Goal: Task Accomplishment & Management: Complete application form

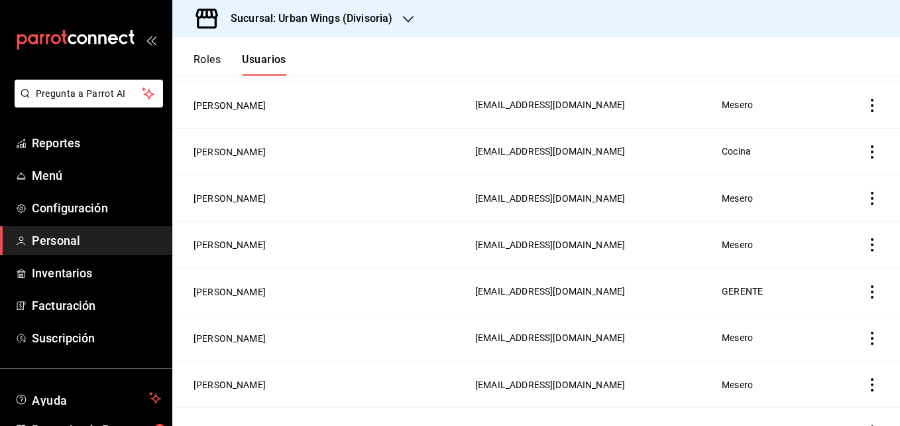
scroll to position [115, 0]
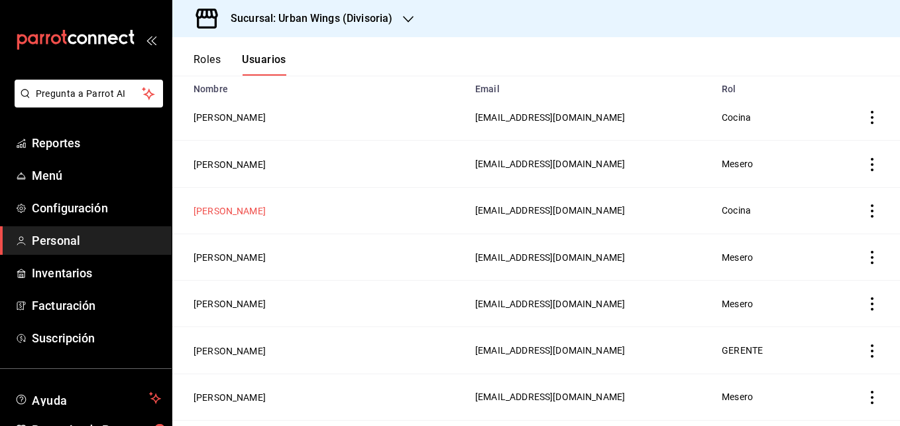
click at [227, 208] on button "[PERSON_NAME]" at bounding box center [230, 210] width 72 height 13
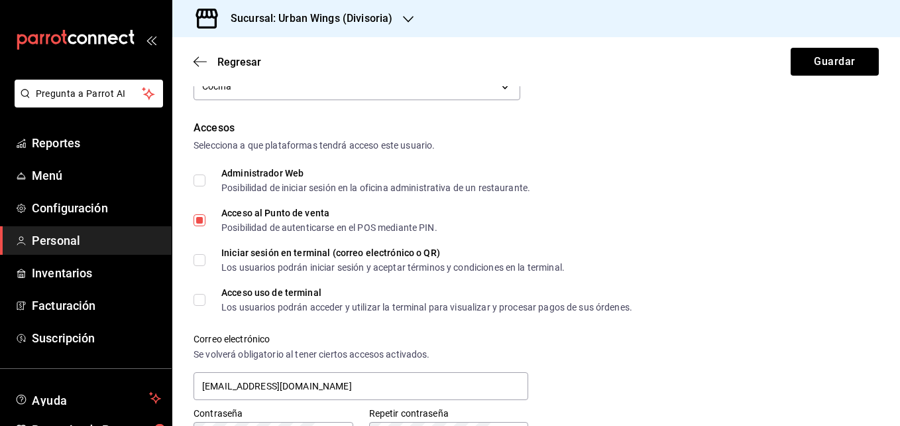
scroll to position [268, 0]
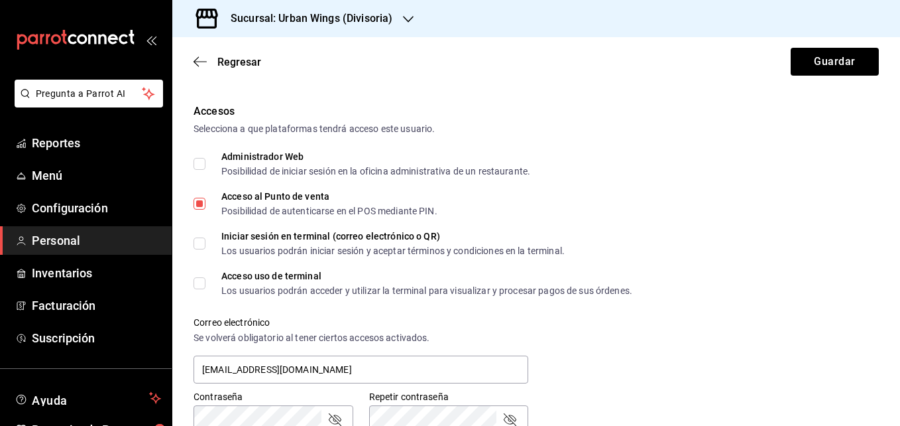
click at [206, 206] on span "Acceso al Punto de venta Posibilidad de autenticarse en el POS mediante PIN." at bounding box center [322, 204] width 232 height 24
click at [206, 206] on input "Acceso al Punto de venta Posibilidad de autenticarse en el POS mediante PIN." at bounding box center [200, 204] width 12 height 12
click at [206, 206] on span "Acceso al Punto de venta Posibilidad de autenticarse en el POS mediante PIN." at bounding box center [322, 204] width 232 height 24
click at [206, 206] on input "Acceso al Punto de venta Posibilidad de autenticarse en el POS mediante PIN." at bounding box center [200, 204] width 12 height 12
checkbox input "true"
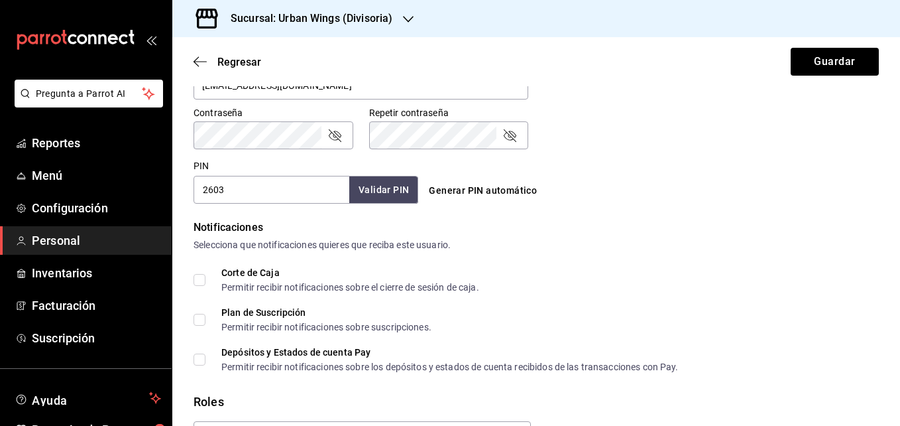
scroll to position [634, 0]
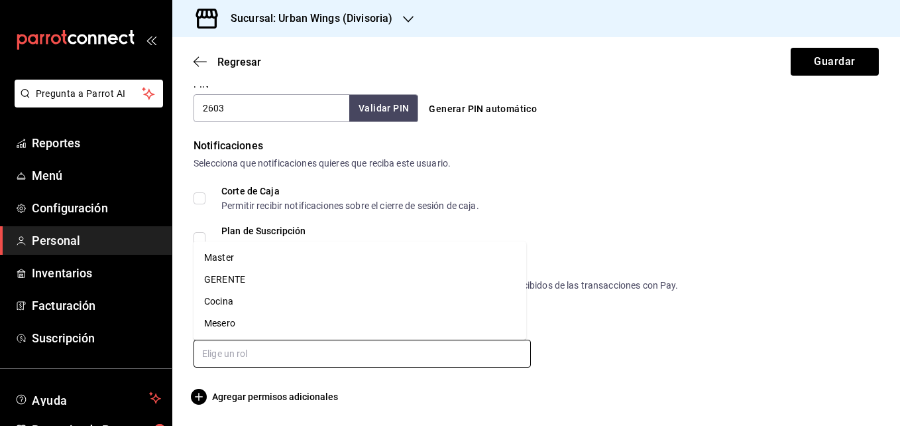
click at [262, 358] on input "text" at bounding box center [362, 353] width 337 height 28
click at [251, 296] on li "Cocina" at bounding box center [360, 301] width 333 height 22
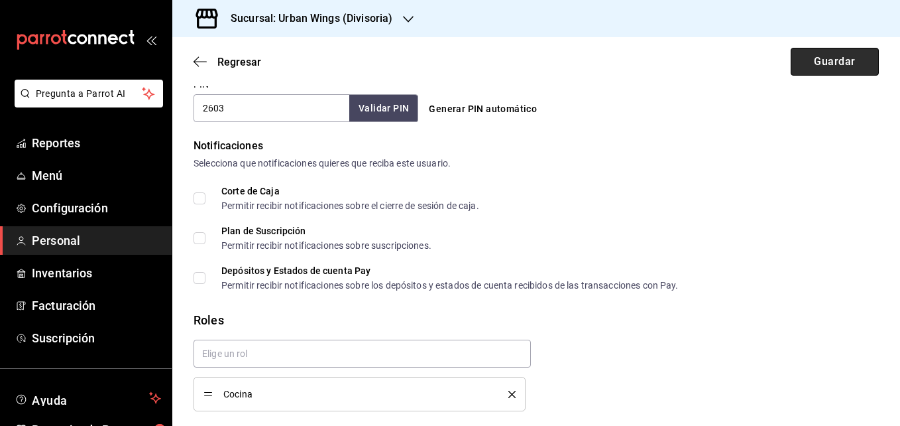
click at [804, 64] on button "Guardar" at bounding box center [835, 62] width 88 height 28
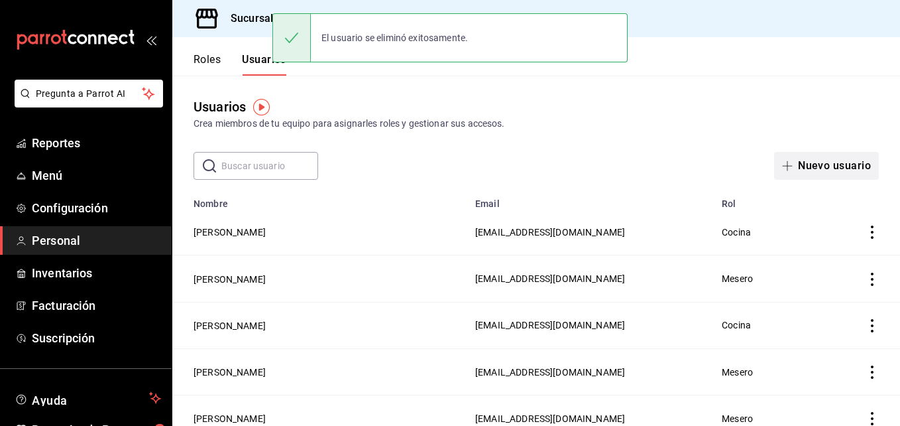
click at [803, 161] on button "Nuevo usuario" at bounding box center [826, 166] width 105 height 28
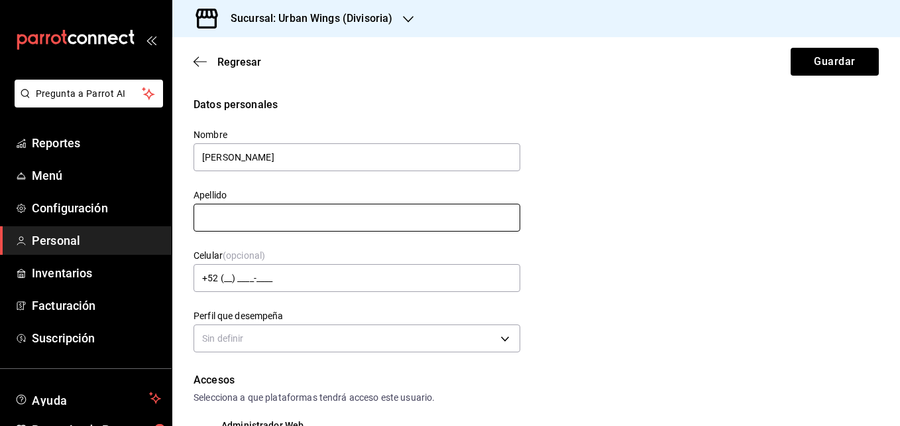
type input "[PERSON_NAME]"
click at [303, 223] on input "text" at bounding box center [357, 218] width 327 height 28
type input "N"
type input "[PERSON_NAME]"
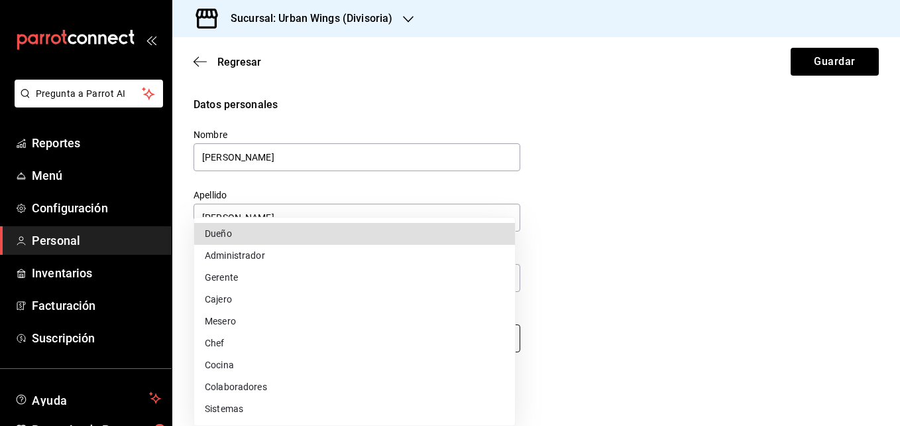
click at [357, 339] on body "Pregunta a Parrot AI Reportes Menú Configuración Personal Inventarios Facturaci…" at bounding box center [450, 213] width 900 height 426
click at [239, 370] on li "Cocina" at bounding box center [354, 365] width 321 height 22
type input "KITCHEN"
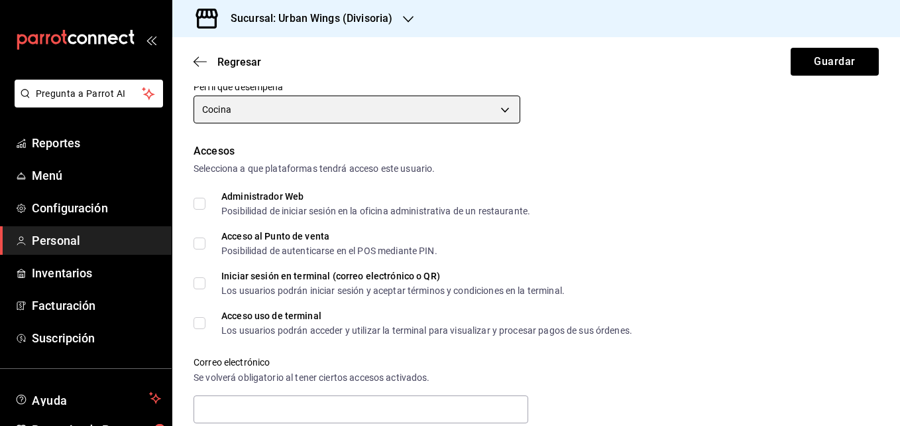
scroll to position [246, 0]
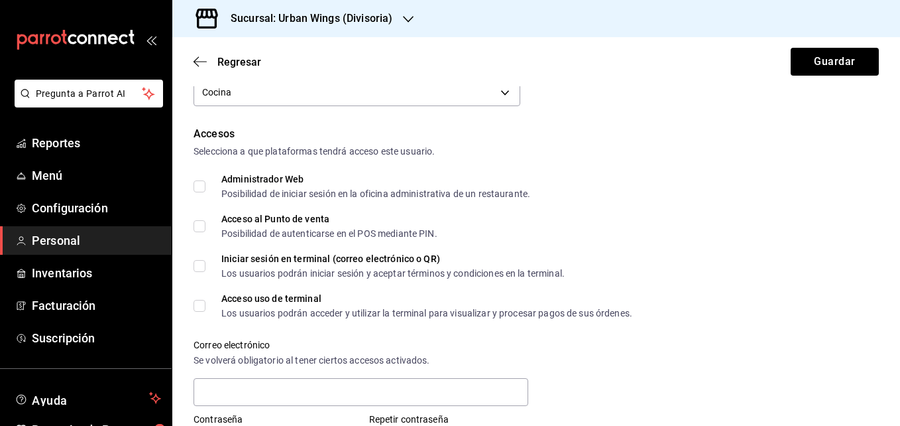
click at [198, 223] on input "Acceso al Punto de venta Posibilidad de autenticarse en el POS mediante PIN." at bounding box center [200, 226] width 12 height 12
checkbox input "true"
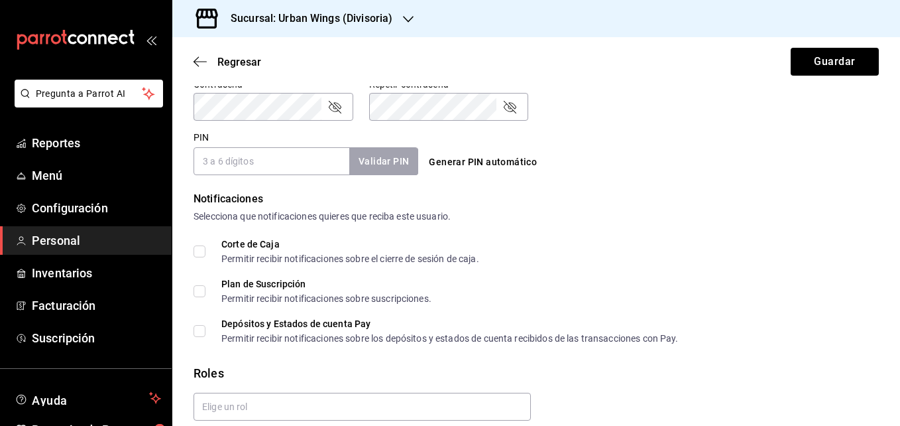
scroll to position [589, 0]
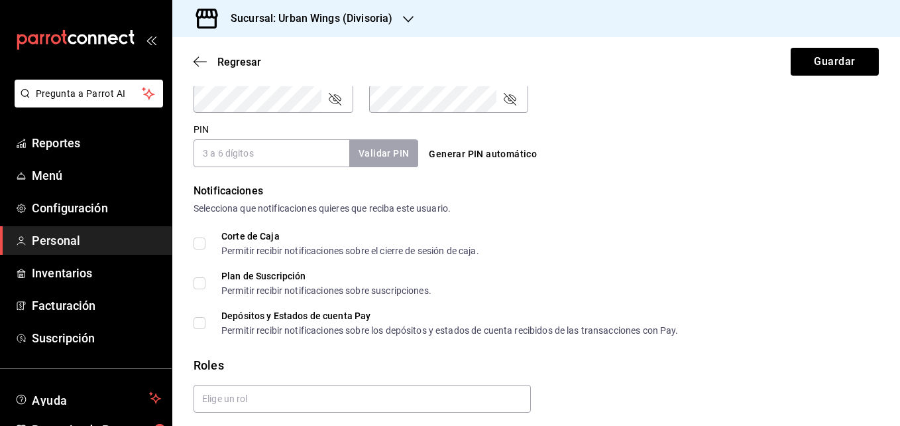
click at [308, 141] on input "PIN" at bounding box center [272, 153] width 156 height 28
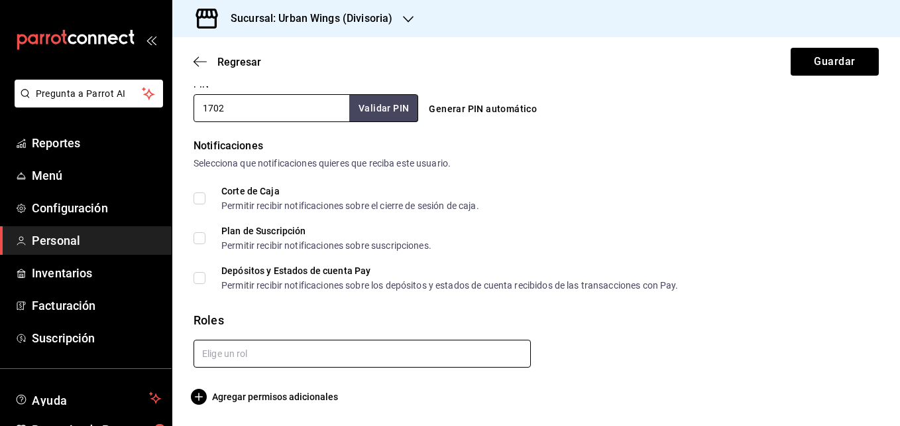
type input "1702"
click at [277, 349] on input "text" at bounding box center [362, 353] width 337 height 28
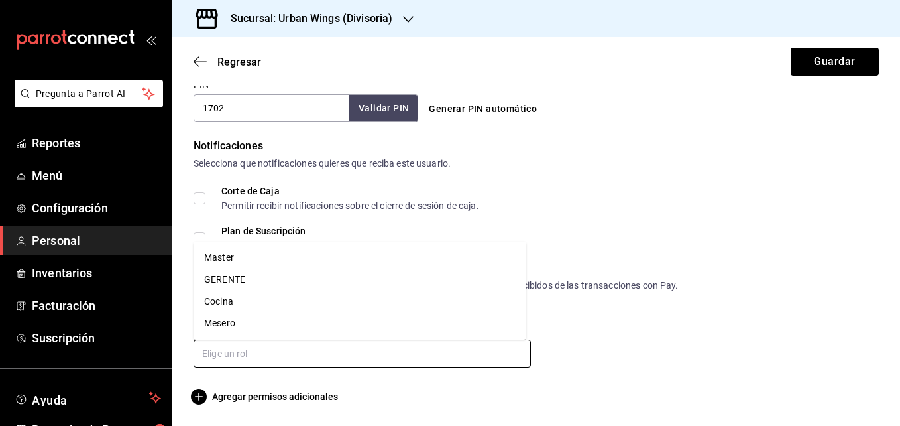
click at [215, 300] on li "Cocina" at bounding box center [360, 301] width 333 height 22
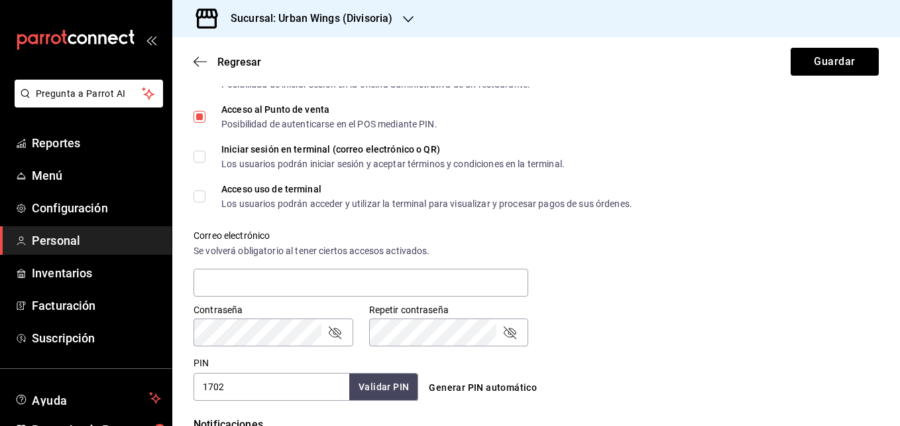
scroll to position [357, 0]
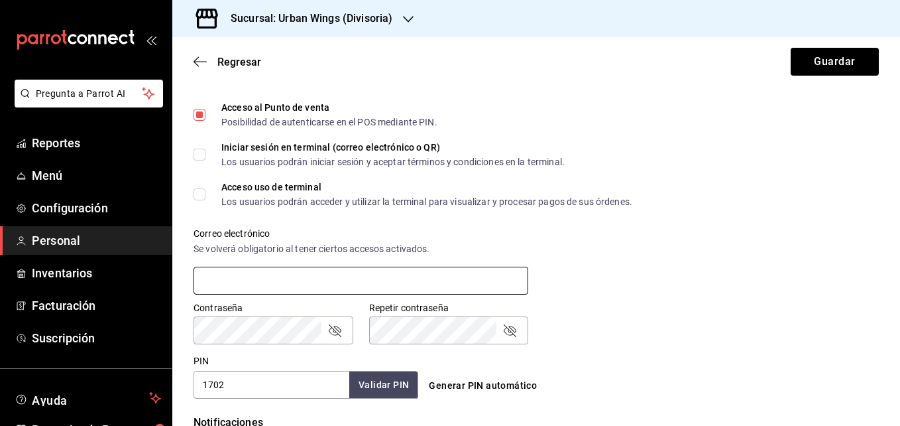
click at [371, 273] on input "text" at bounding box center [361, 280] width 335 height 28
click at [622, 215] on div "Correo electrónico Se volverá obligatorio al tener ciertos accesos activados." at bounding box center [528, 253] width 701 height 85
click at [438, 290] on input "text" at bounding box center [361, 280] width 335 height 28
type input "A"
type input "[EMAIL_ADDRESS][DOMAIN_NAME]"
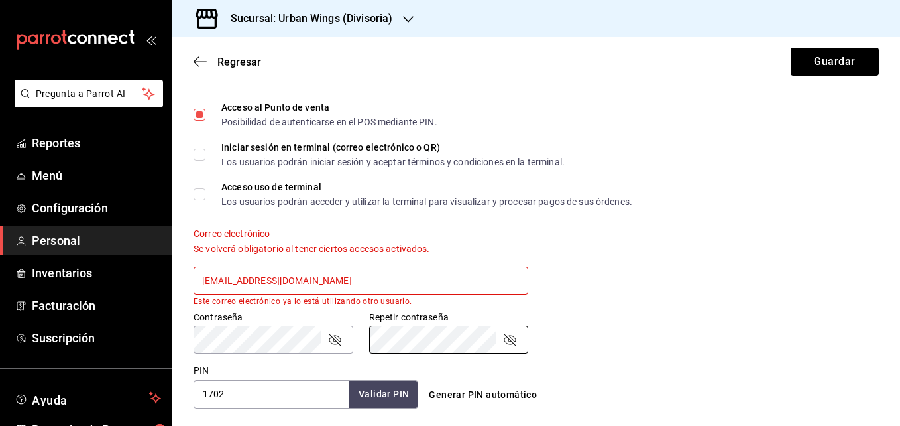
click at [301, 283] on input "[EMAIL_ADDRESS][DOMAIN_NAME]" at bounding box center [361, 280] width 335 height 28
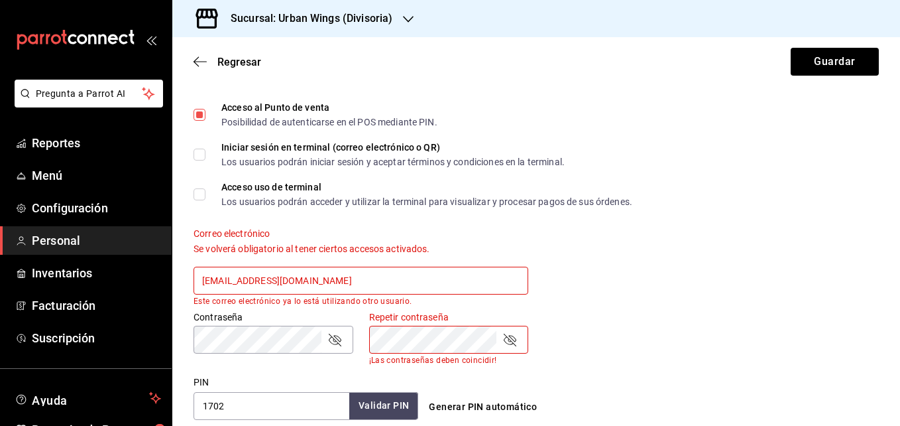
click at [301, 283] on input "[EMAIL_ADDRESS][DOMAIN_NAME]" at bounding box center [361, 280] width 335 height 28
click at [408, 23] on icon "button" at bounding box center [408, 19] width 11 height 11
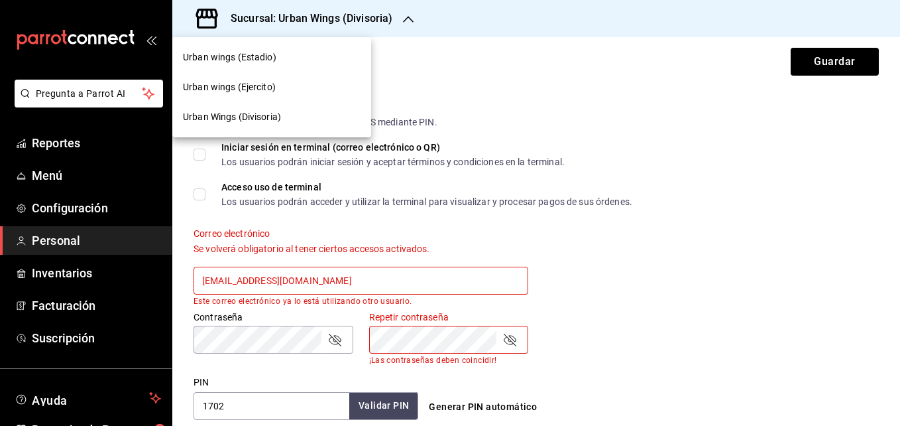
click at [263, 61] on span "Urban wings (Estadio)" at bounding box center [229, 57] width 93 height 14
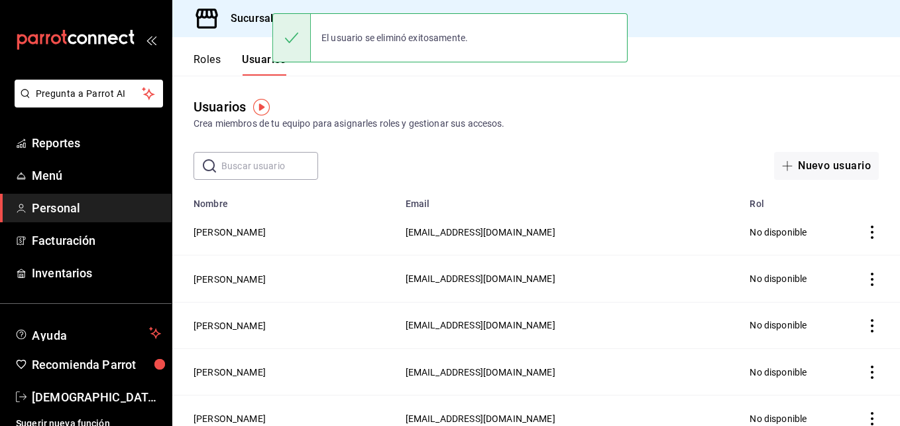
drag, startPoint x: 263, startPoint y: 61, endPoint x: 605, endPoint y: 257, distance: 393.8
click at [605, 257] on div "Roles Usuarios Usuarios Crea miembros de tu equipo para asignarles roles y gest…" at bounding box center [536, 231] width 728 height 388
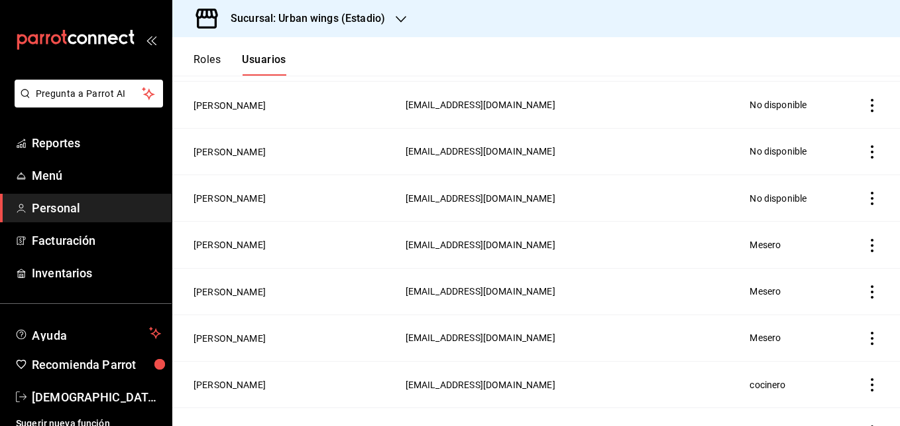
scroll to position [1436, 0]
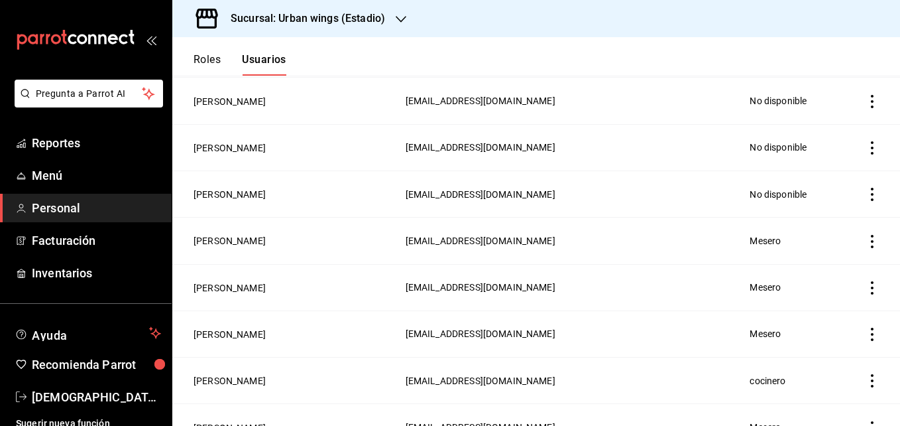
click at [855, 357] on td "employeesTable" at bounding box center [873, 380] width 54 height 46
click at [866, 374] on icon "actions" at bounding box center [872, 380] width 13 height 13
click at [798, 378] on span "Eliminar" at bounding box center [815, 376] width 34 height 11
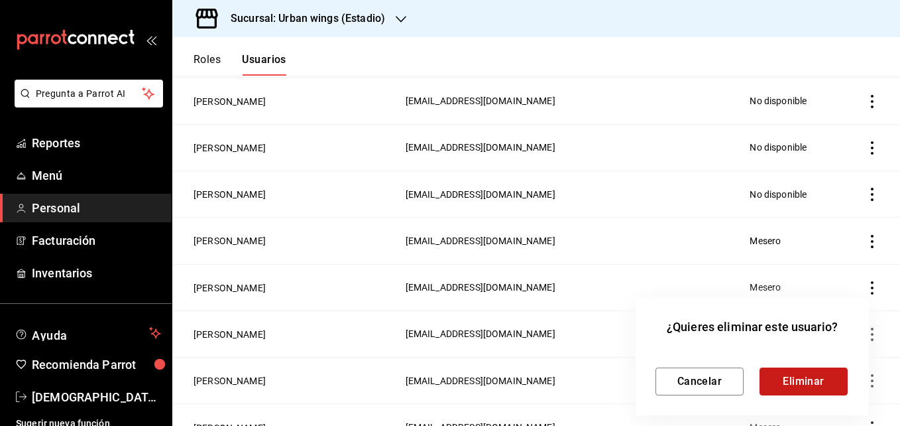
click at [782, 381] on button "Eliminar" at bounding box center [804, 381] width 88 height 28
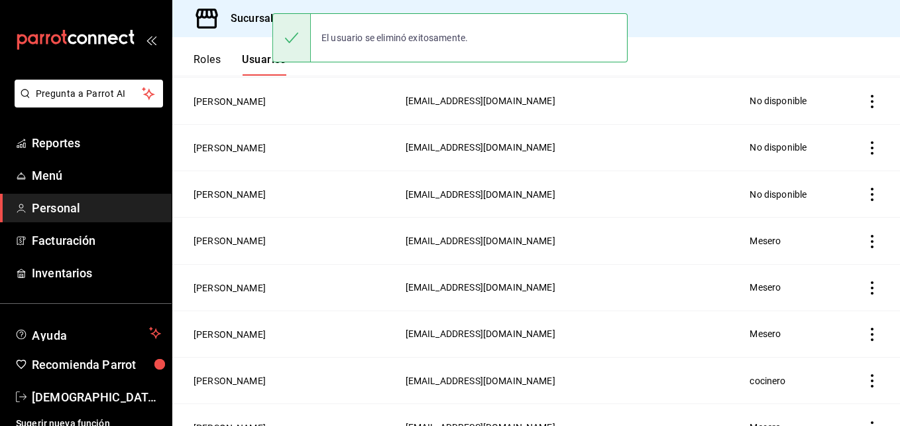
click at [400, 24] on div "El usuario se eliminó exitosamente." at bounding box center [395, 37] width 168 height 29
click at [238, 55] on div "Roles Usuarios" at bounding box center [240, 64] width 93 height 23
click at [238, 29] on div "Sucursal: Urban wings (Estadio)" at bounding box center [297, 18] width 229 height 37
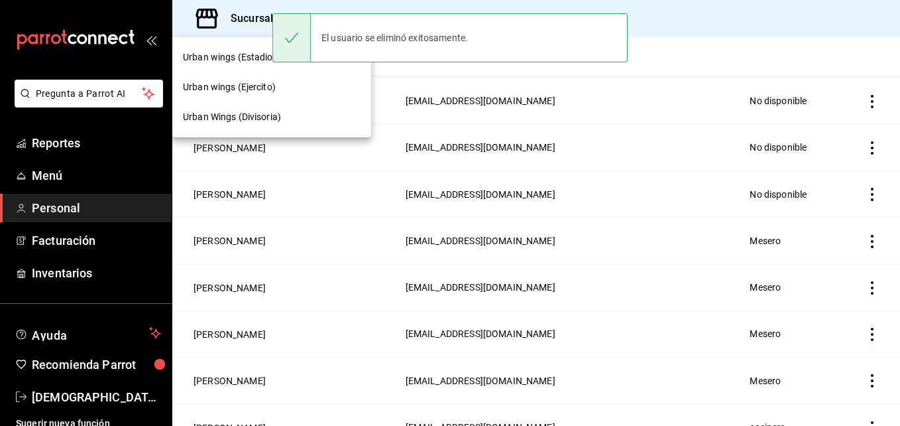
click at [251, 116] on span "Urban Wings (Divisoria)" at bounding box center [232, 117] width 98 height 14
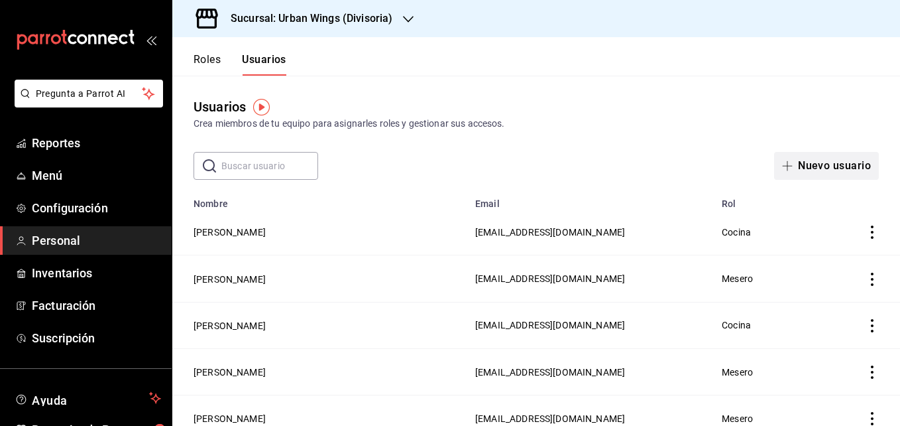
click at [790, 160] on button "Nuevo usuario" at bounding box center [826, 166] width 105 height 28
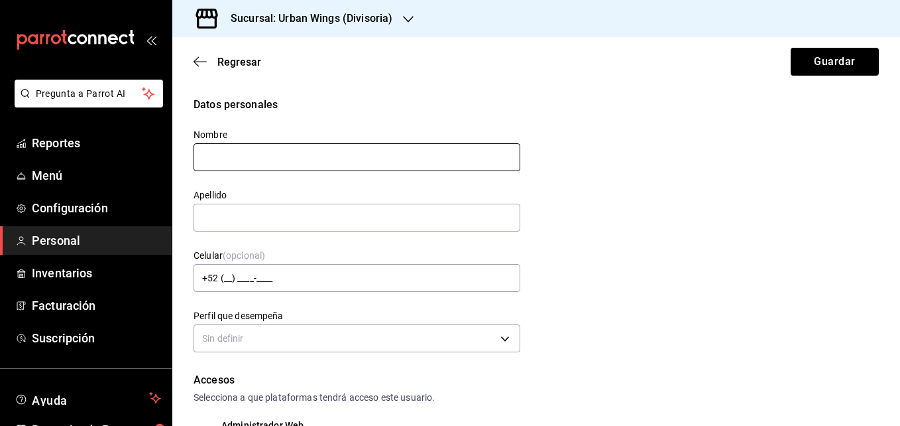
type input "A"
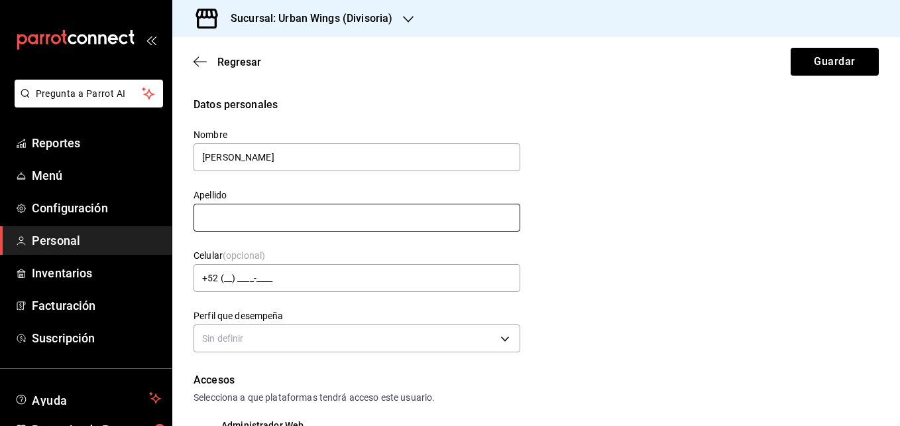
type input "[PERSON_NAME]"
click at [466, 208] on input "text" at bounding box center [357, 218] width 327 height 28
type input "[PERSON_NAME]"
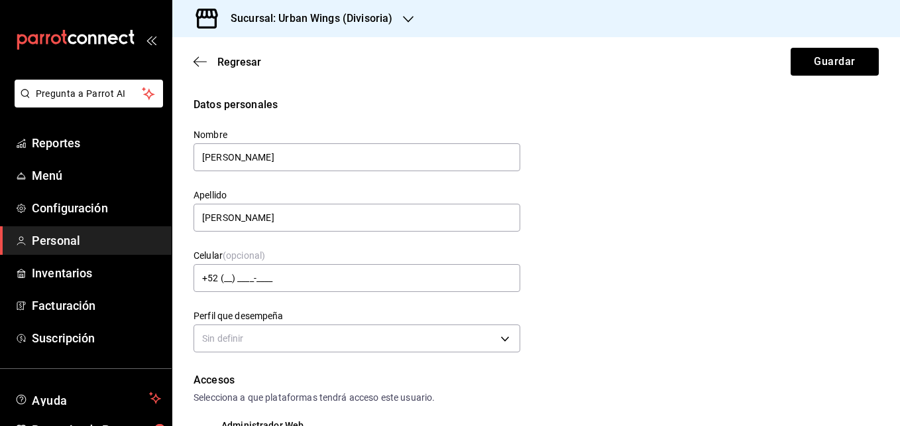
click at [476, 295] on div "Perfil que desempeña Sin definir" at bounding box center [349, 325] width 343 height 62
click at [461, 338] on body "Pregunta a Parrot AI Reportes Menú Configuración Personal Inventarios Facturaci…" at bounding box center [450, 213] width 900 height 426
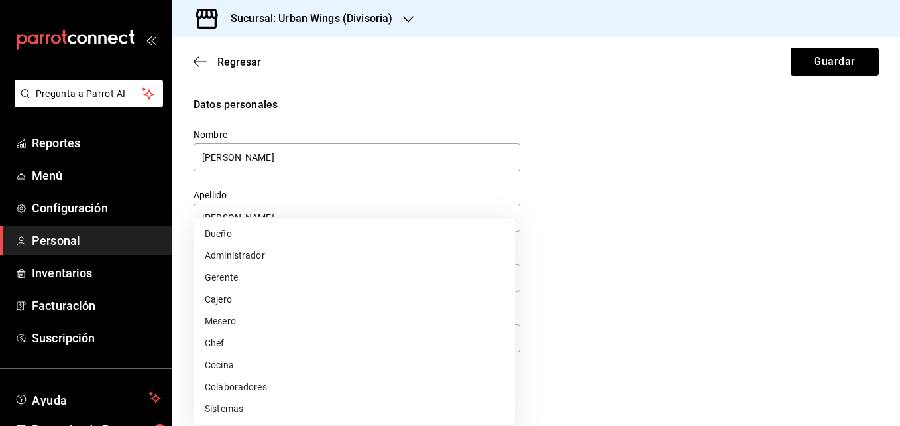
click at [251, 363] on li "Cocina" at bounding box center [354, 365] width 321 height 22
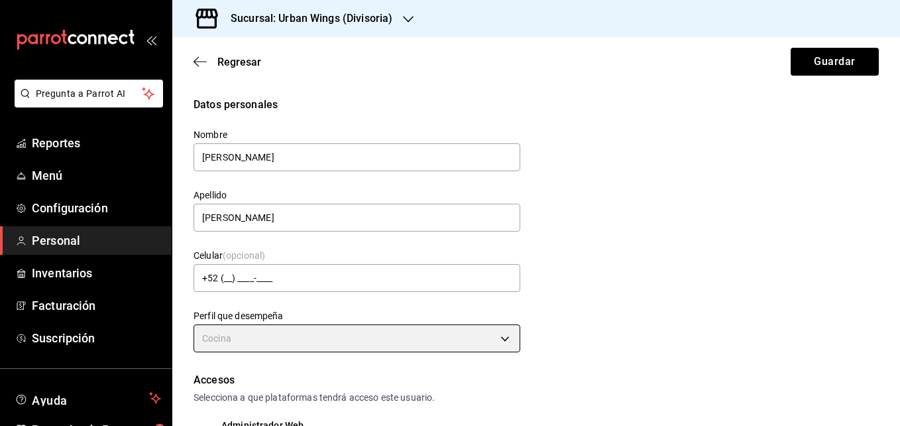
type input "KITCHEN"
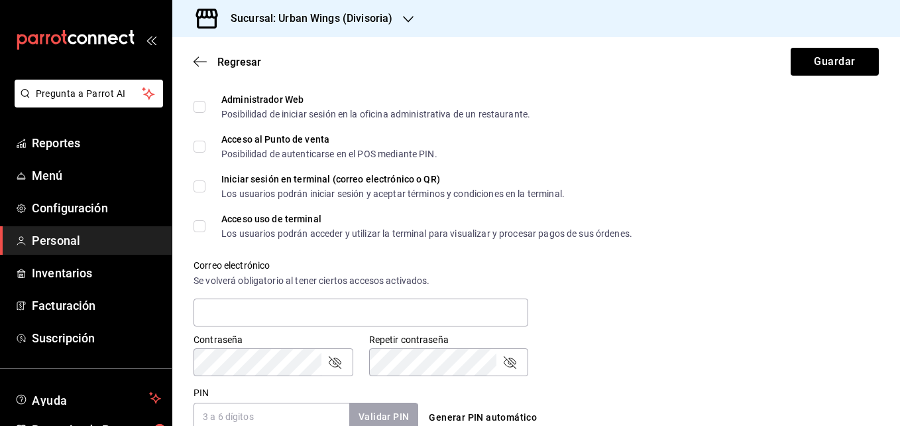
scroll to position [341, 0]
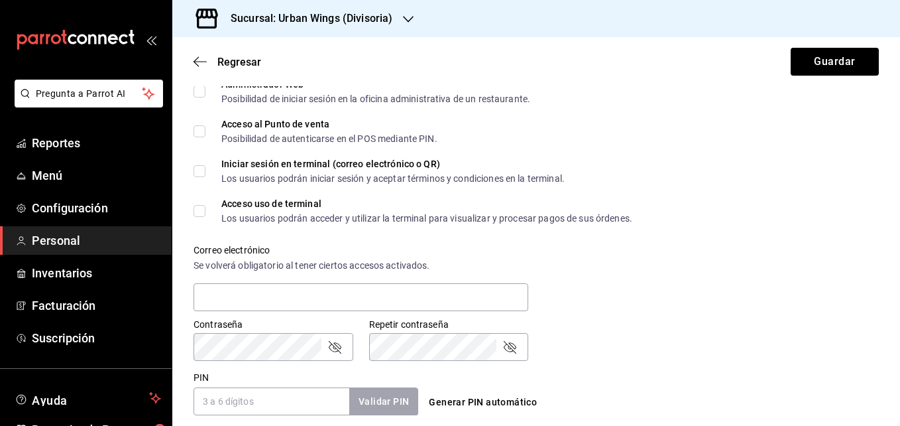
click at [198, 128] on input "Acceso al Punto de venta Posibilidad de autenticarse en el POS mediante PIN." at bounding box center [200, 131] width 12 height 12
checkbox input "true"
click at [264, 300] on input "text" at bounding box center [361, 297] width 335 height 28
type input "[EMAIL_ADDRESS][DOMAIN_NAME]"
type input "1702"
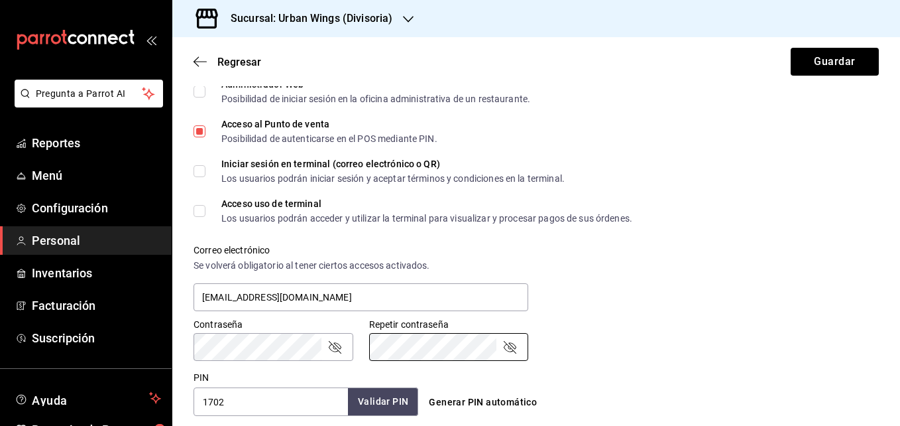
click at [389, 402] on button "Validar PIN" at bounding box center [383, 401] width 70 height 29
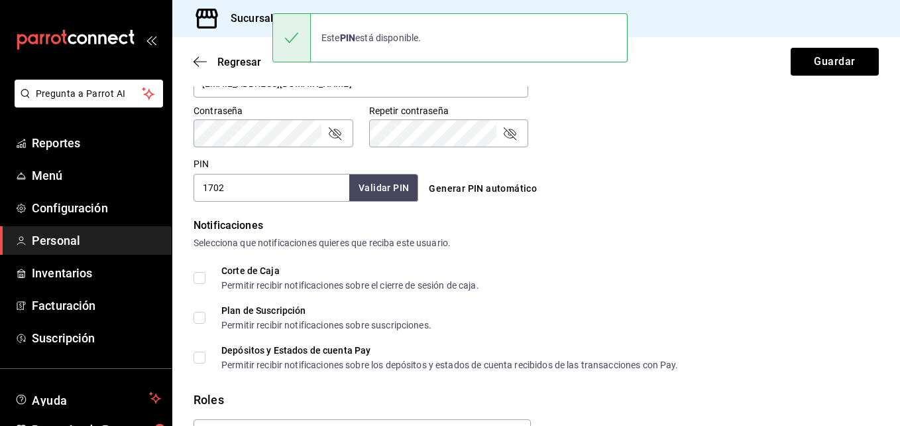
scroll to position [634, 0]
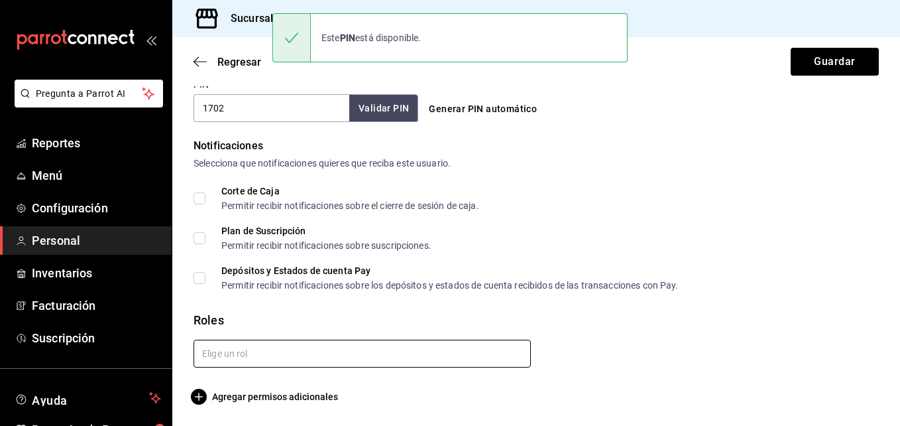
click at [388, 357] on input "text" at bounding box center [362, 353] width 337 height 28
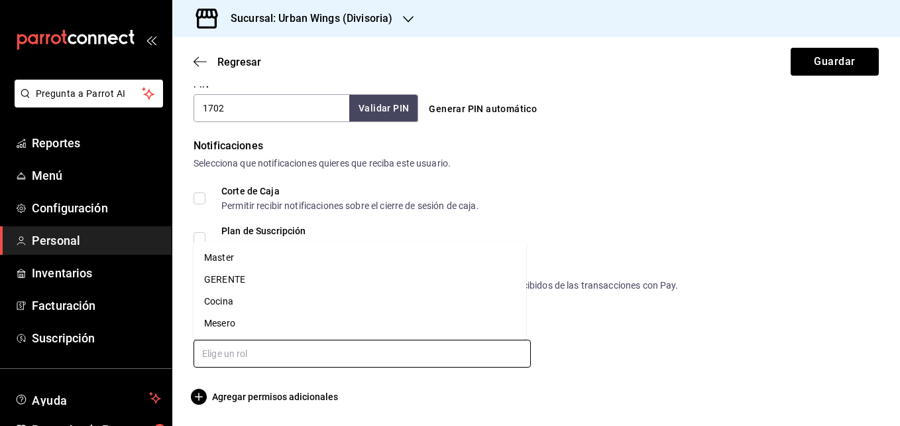
click at [309, 303] on li "Cocina" at bounding box center [360, 301] width 333 height 22
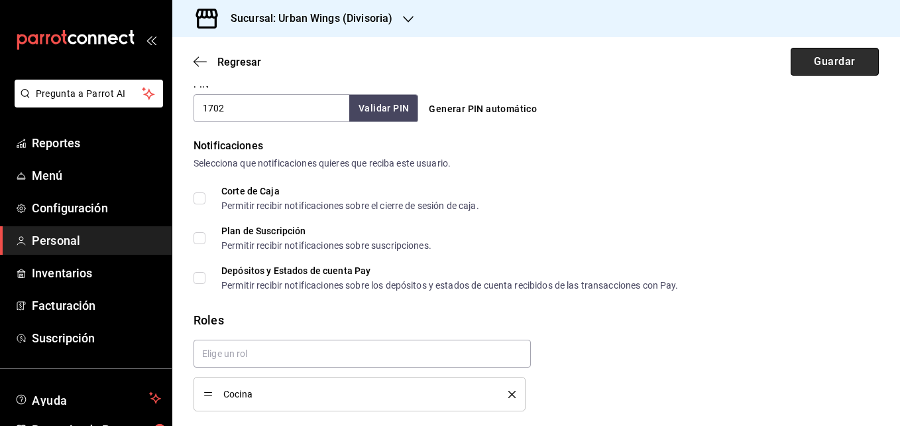
click at [834, 53] on button "Guardar" at bounding box center [835, 62] width 88 height 28
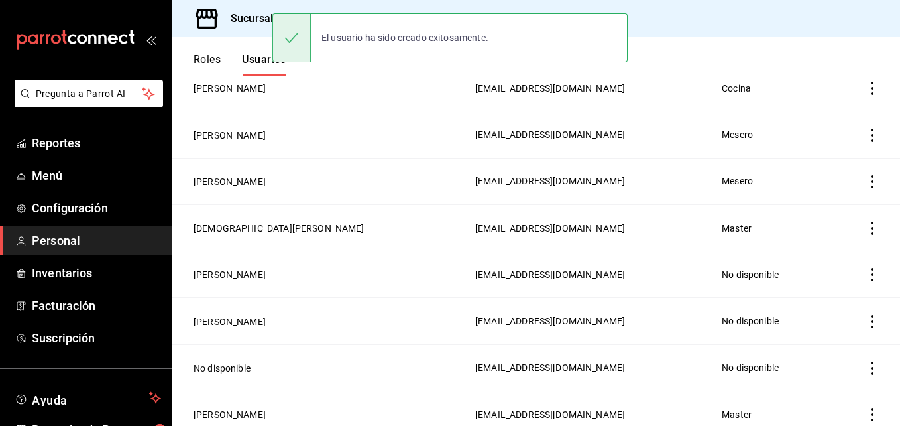
scroll to position [656, 0]
